Goal: Information Seeking & Learning: Find specific fact

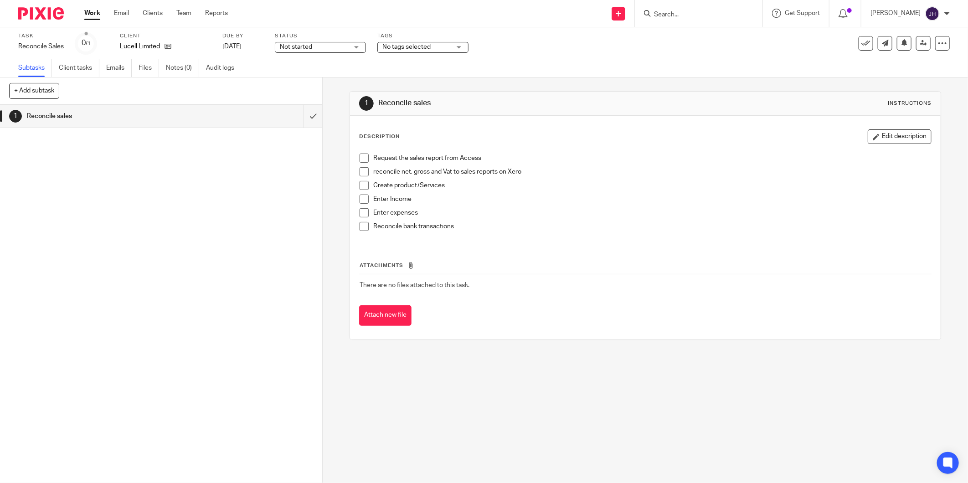
click at [689, 15] on input "Search" at bounding box center [694, 15] width 82 height 8
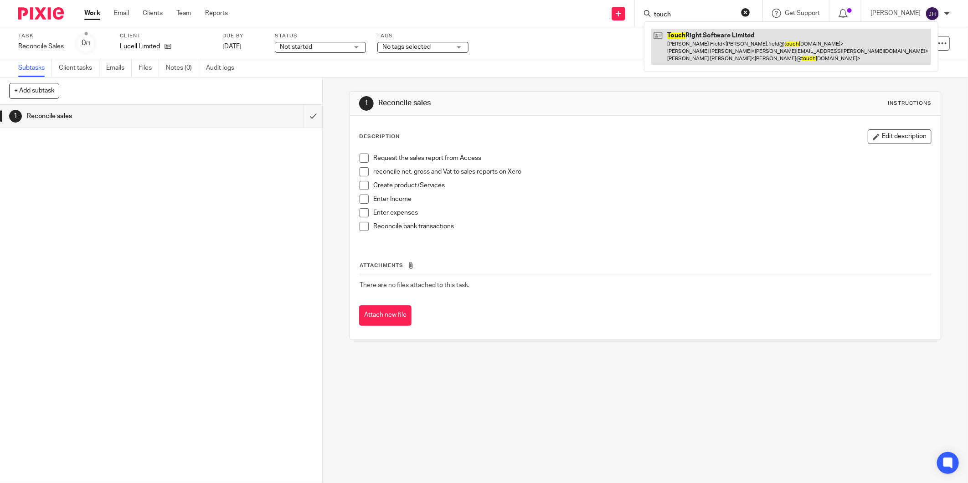
type input "touch"
click at [688, 34] on link at bounding box center [791, 47] width 280 height 36
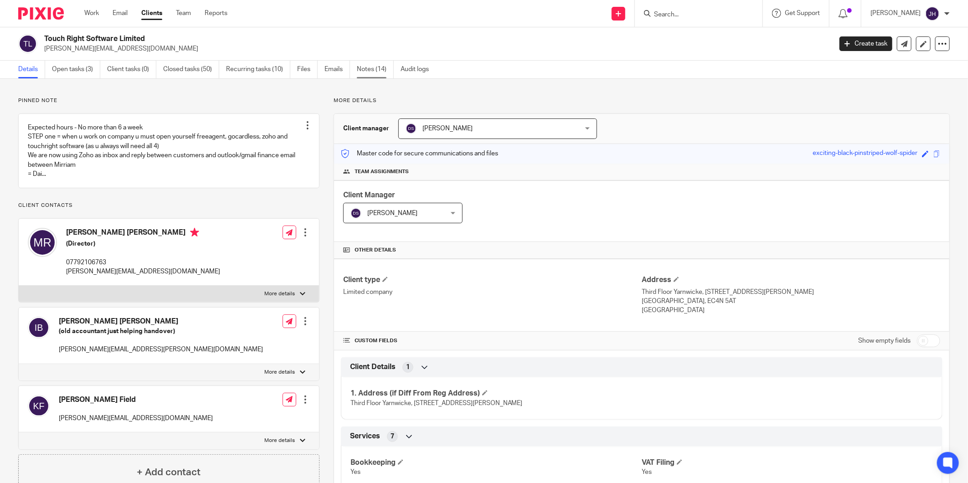
click at [365, 69] on link "Notes (14)" at bounding box center [375, 70] width 37 height 18
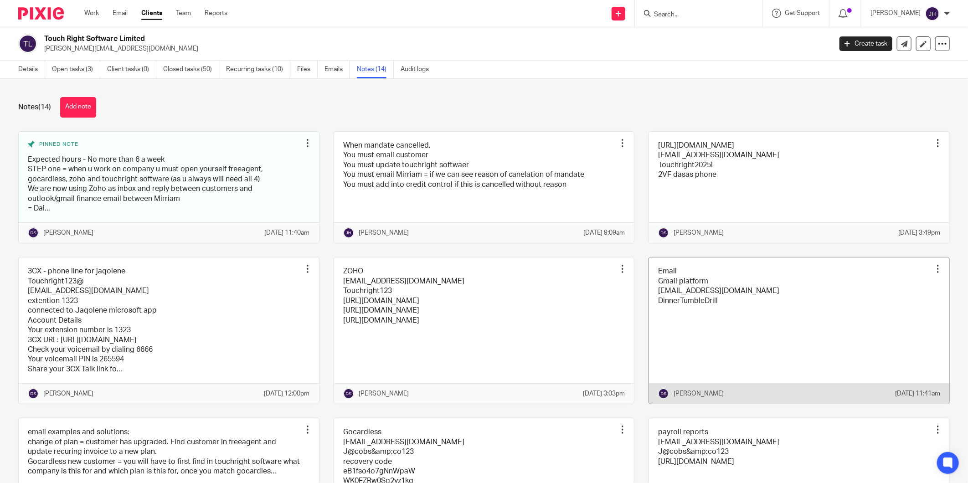
click at [724, 330] on link at bounding box center [799, 330] width 300 height 146
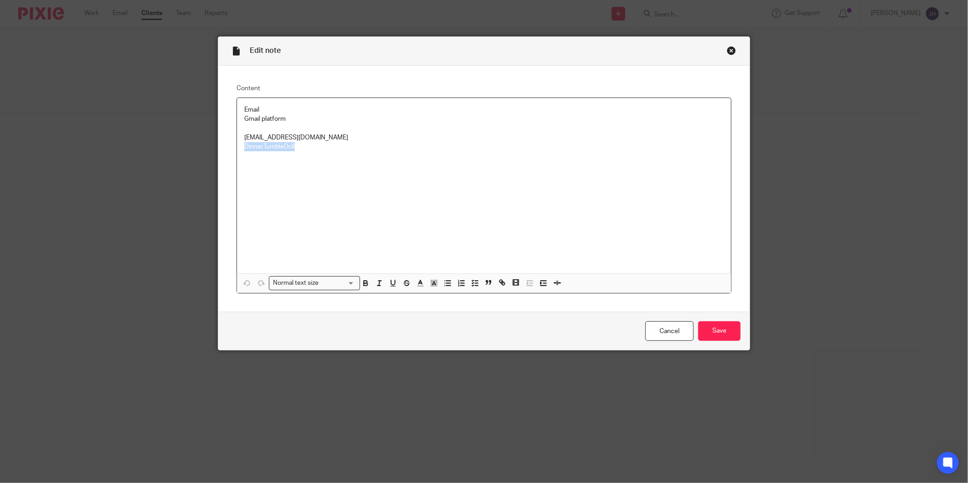
drag, startPoint x: 304, startPoint y: 152, endPoint x: 239, endPoint y: 144, distance: 66.2
click at [239, 144] on div "Email Gmail platform finance@touchrightsoftware.com DinnerTumbleDrill" at bounding box center [484, 185] width 494 height 175
copy p "DinnerTumbleDrill"
click at [727, 48] on div "Close this dialog window" at bounding box center [731, 50] width 9 height 9
